Goal: Information Seeking & Learning: Learn about a topic

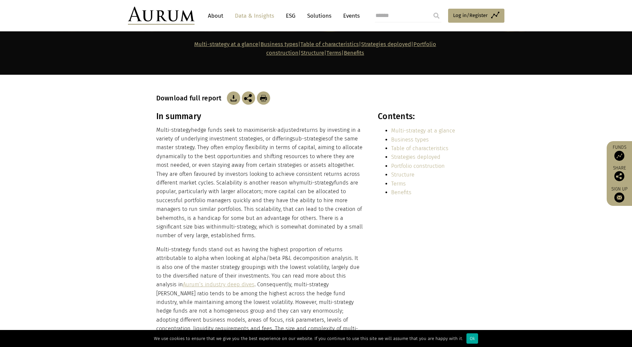
scroll to position [67, 0]
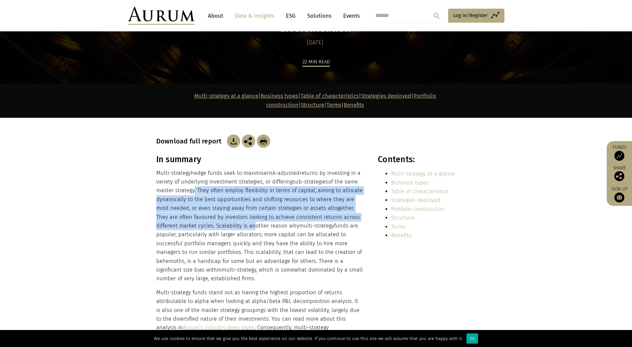
drag, startPoint x: 192, startPoint y: 174, endPoint x: 226, endPoint y: 209, distance: 49.5
click at [226, 209] on p "Multi-strategy hedge funds seek to maximise risk-adjusted returns by investing …" at bounding box center [259, 226] width 207 height 114
click at [225, 199] on p "Multi-strategy hedge funds seek to maximise risk-adjusted returns by investing …" at bounding box center [259, 226] width 207 height 114
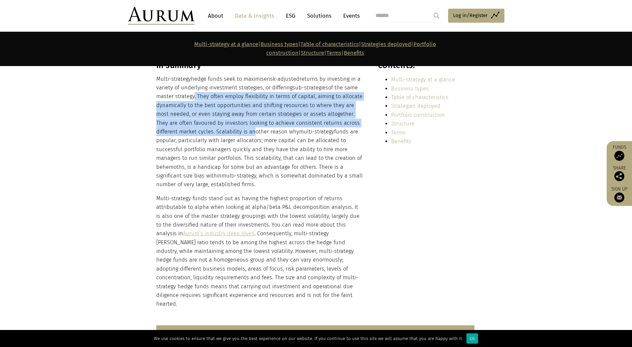
scroll to position [167, 0]
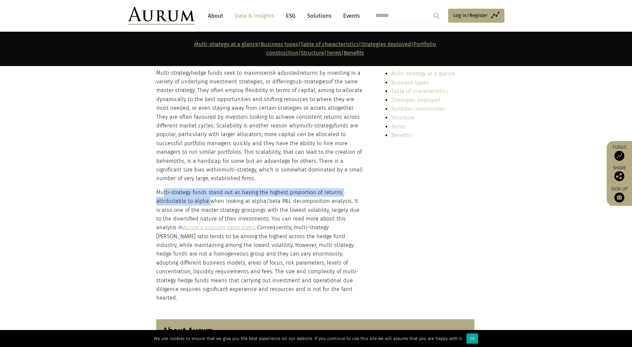
drag, startPoint x: 164, startPoint y: 181, endPoint x: 209, endPoint y: 186, distance: 45.6
click at [209, 188] on p "Multi-strategy funds stand out as having the highest proportion of returns attr…" at bounding box center [259, 245] width 207 height 114
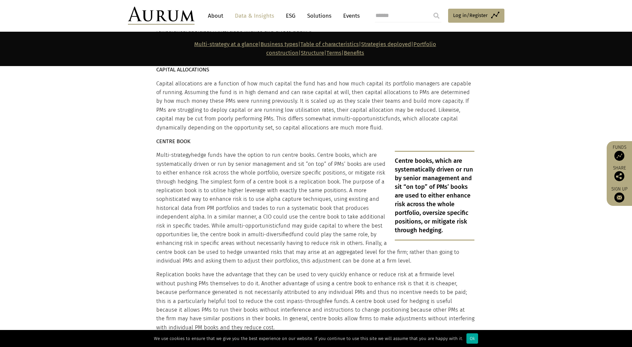
scroll to position [2266, 0]
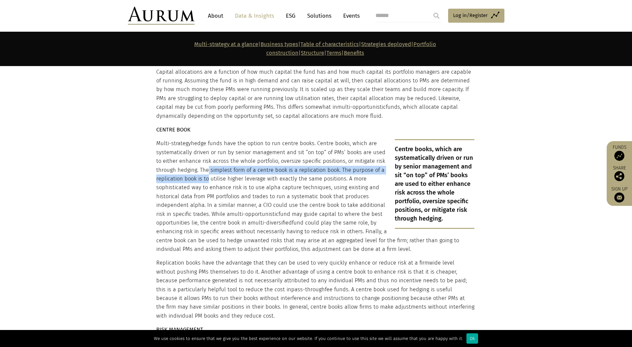
drag, startPoint x: 204, startPoint y: 139, endPoint x: 204, endPoint y: 149, distance: 9.4
click at [204, 149] on p "Multi-strategy hedge funds have the option to run centre books. Centre books, w…" at bounding box center [315, 196] width 318 height 114
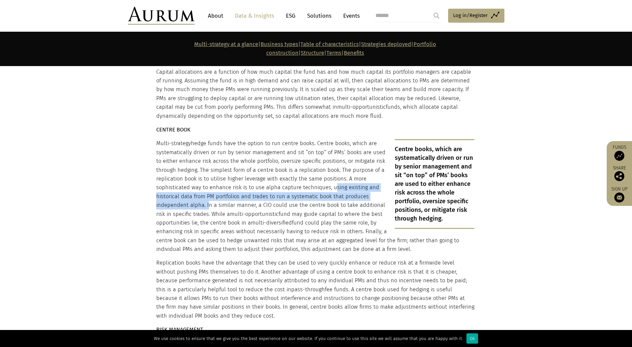
drag, startPoint x: 329, startPoint y: 156, endPoint x: 206, endPoint y: 173, distance: 124.5
click at [206, 173] on p "Multi-strategy hedge funds have the option to run centre books. Centre books, w…" at bounding box center [315, 196] width 318 height 114
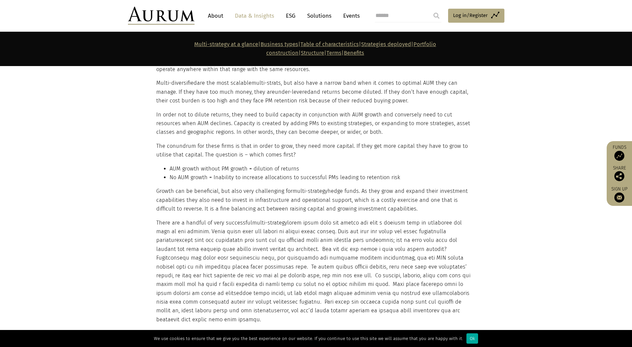
scroll to position [3332, 0]
